Goal: Task Accomplishment & Management: Manage account settings

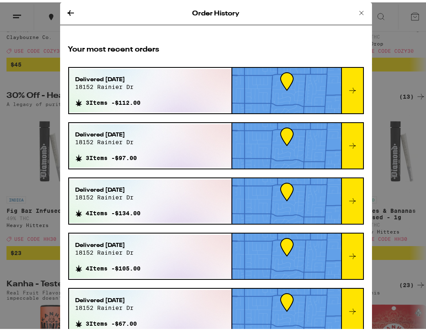
click at [69, 9] on icon at bounding box center [71, 11] width 10 height 10
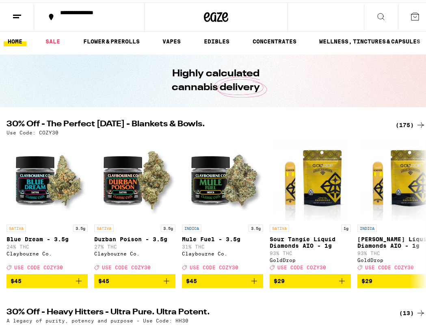
click at [16, 15] on line at bounding box center [16, 15] width 6 height 0
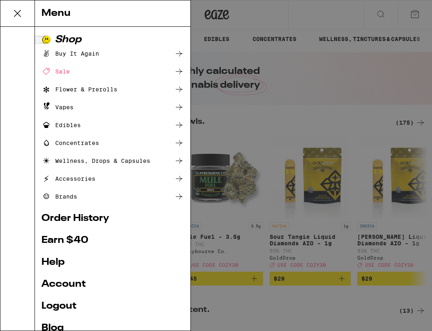
click at [75, 223] on link "Order History" at bounding box center [112, 218] width 142 height 10
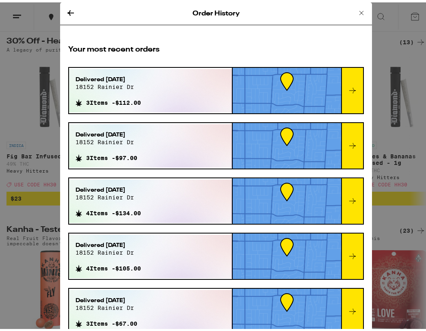
click at [68, 9] on icon at bounding box center [71, 11] width 10 height 10
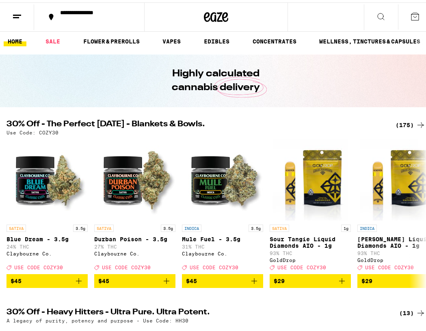
click at [17, 13] on line at bounding box center [17, 13] width 8 height 0
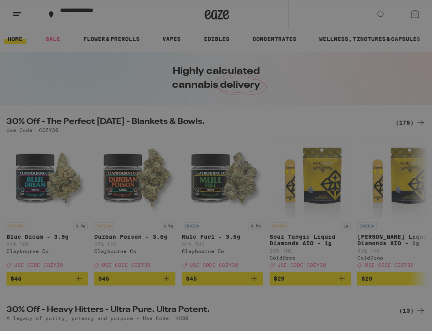
click at [78, 286] on link "Account" at bounding box center [112, 284] width 142 height 10
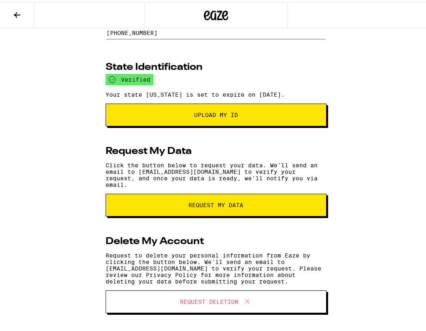
scroll to position [108, 0]
click at [243, 205] on span "request my data" at bounding box center [216, 203] width 55 height 6
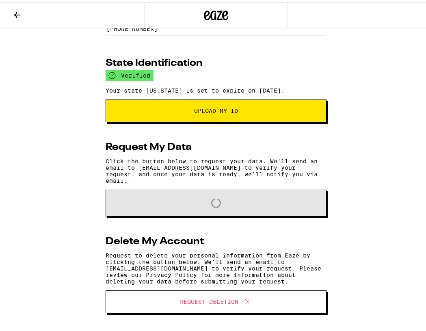
scroll to position [152, 0]
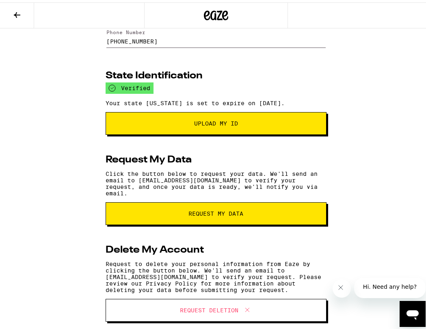
scroll to position [108, 0]
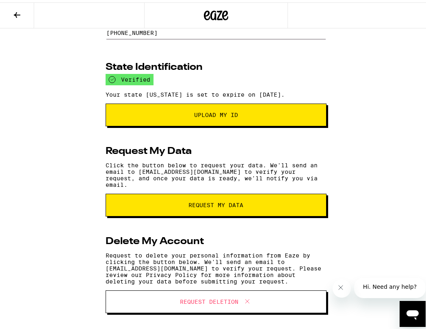
click at [174, 212] on button "request my data" at bounding box center [215, 202] width 221 height 23
click at [277, 205] on span "request my data" at bounding box center [215, 203] width 165 height 6
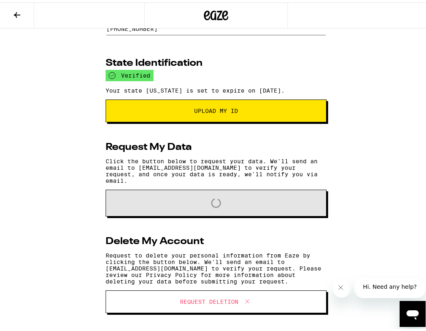
scroll to position [0, 0]
